Goal: Task Accomplishment & Management: Manage account settings

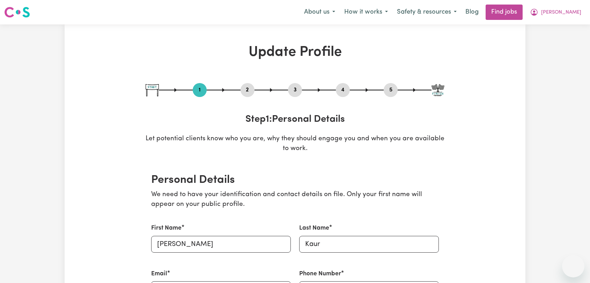
select select "[DEMOGRAPHIC_DATA]"
select select "Student Visa"
select select "Studying a healthcare related degree or qualification"
select select "37"
select select "40"
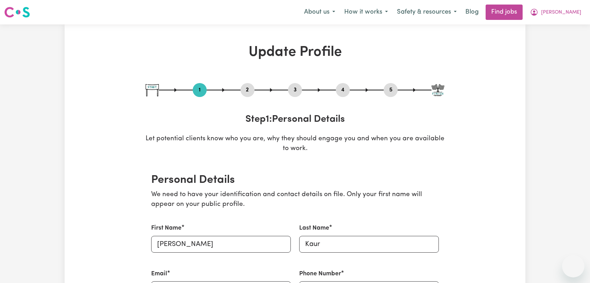
select select "41"
select select "70"
click at [577, 13] on span "[PERSON_NAME]" at bounding box center [561, 13] width 40 height 8
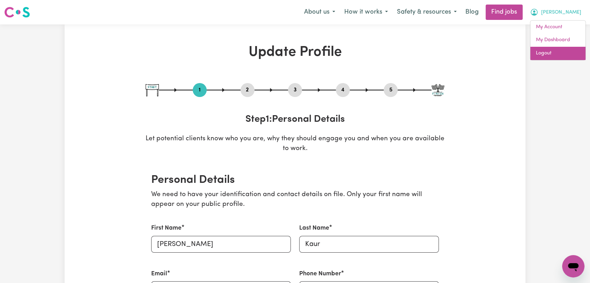
click at [557, 51] on link "Logout" at bounding box center [558, 53] width 55 height 13
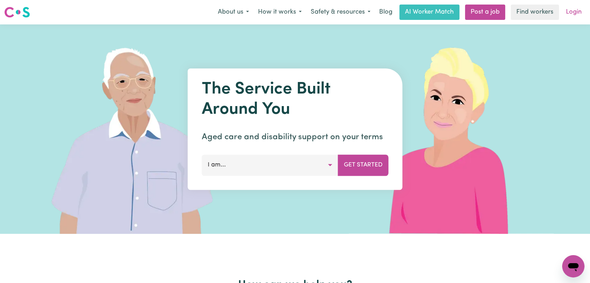
click at [575, 11] on link "Login" at bounding box center [574, 12] width 24 height 15
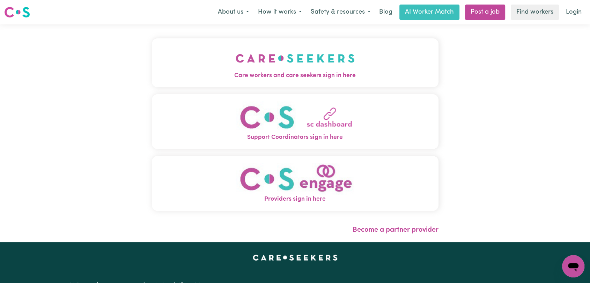
click at [258, 73] on span "Care workers and care seekers sign in here" at bounding box center [295, 75] width 287 height 9
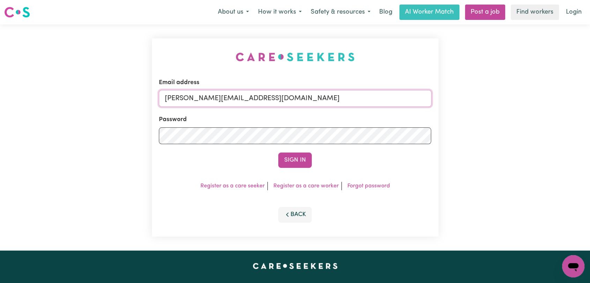
click at [287, 101] on input "[PERSON_NAME][EMAIL_ADDRESS][DOMAIN_NAME]" at bounding box center [295, 98] width 273 height 17
drag, startPoint x: 202, startPoint y: 97, endPoint x: 322, endPoint y: 109, distance: 120.8
click at [322, 109] on form "Email address Superuser~[EMAIL_ADDRESS][DOMAIN_NAME] Password Sign In" at bounding box center [295, 123] width 273 height 90
type input "Superuser~[EMAIL_ADDRESS][DOMAIN_NAME]"
click at [288, 158] on button "Sign In" at bounding box center [295, 160] width 34 height 15
